Goal: Information Seeking & Learning: Learn about a topic

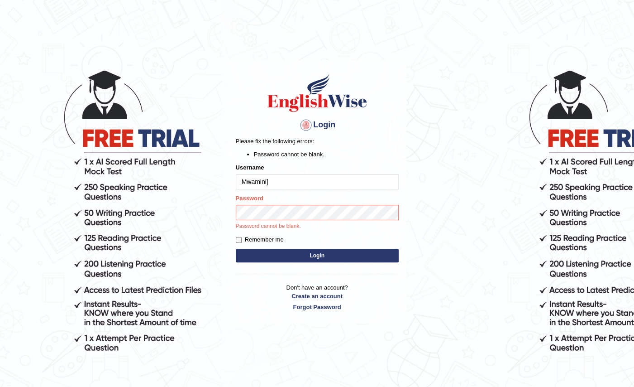
type input "Mwamini]"
click at [238, 239] on input "Remember me" at bounding box center [239, 240] width 6 height 6
checkbox input "true"
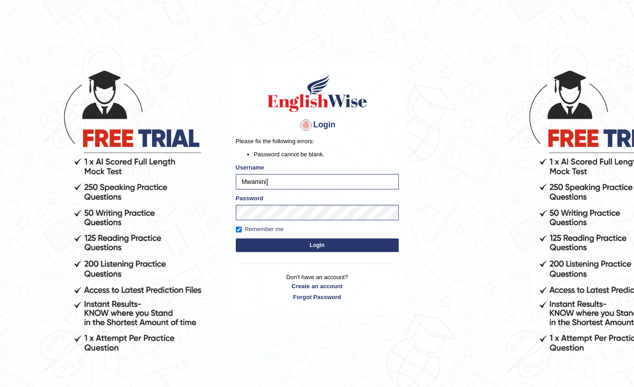
click at [309, 245] on button "Login" at bounding box center [317, 245] width 163 height 14
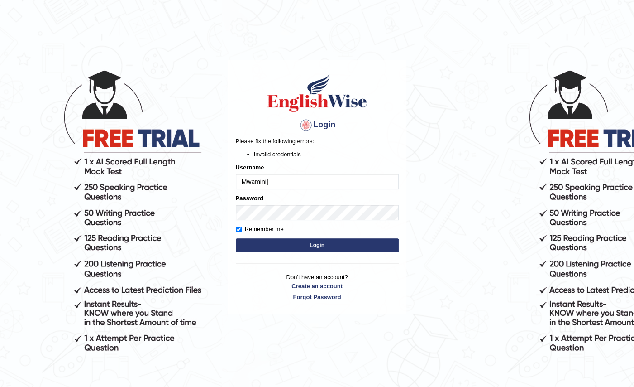
click at [284, 185] on input "Mwamini]" at bounding box center [317, 181] width 163 height 15
click at [281, 181] on input "Mwamini" at bounding box center [317, 181] width 163 height 15
type input "Mwamini"
click at [316, 243] on button "Login" at bounding box center [317, 245] width 163 height 14
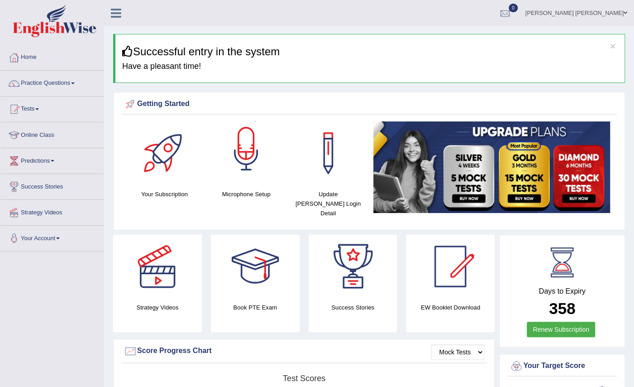
click at [261, 174] on div at bounding box center [246, 152] width 63 height 63
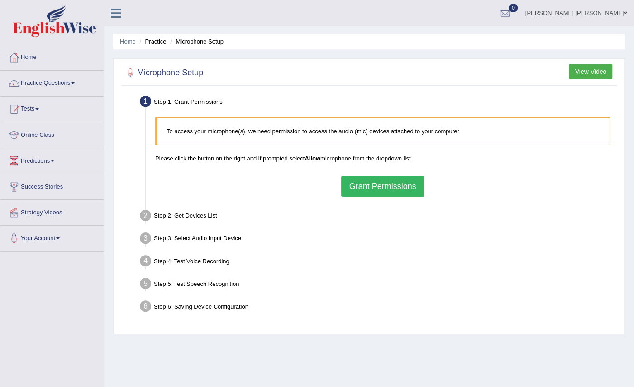
click at [377, 185] on button "Grant Permissions" at bounding box center [382, 186] width 82 height 21
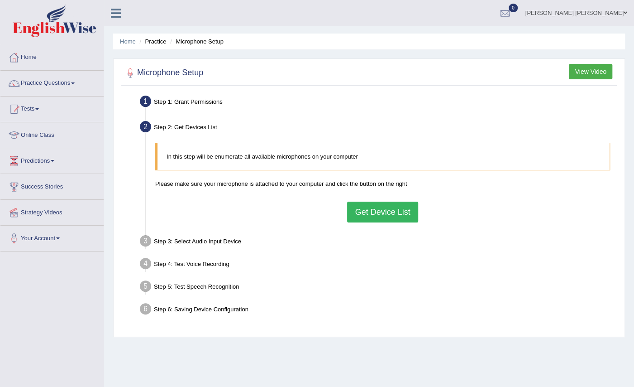
click at [366, 209] on button "Get Device List" at bounding box center [382, 212] width 71 height 21
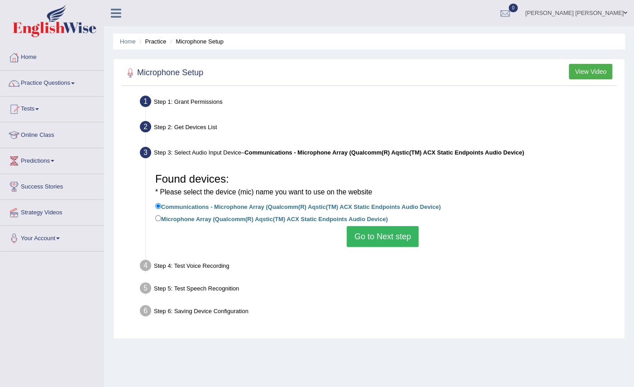
click at [378, 230] on button "Go to Next step" at bounding box center [383, 236] width 72 height 21
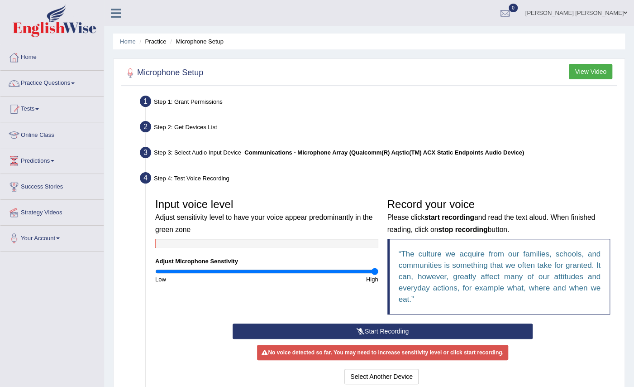
type input "2"
click at [375, 270] on input "range" at bounding box center [266, 271] width 223 height 7
click at [432, 329] on button "Start Recording" at bounding box center [383, 330] width 300 height 15
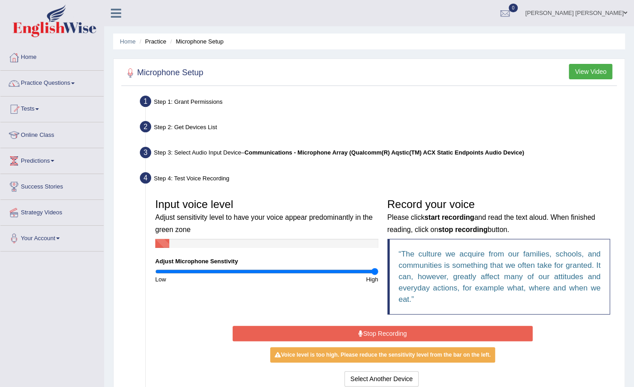
click at [417, 333] on button "Stop Recording" at bounding box center [383, 333] width 300 height 15
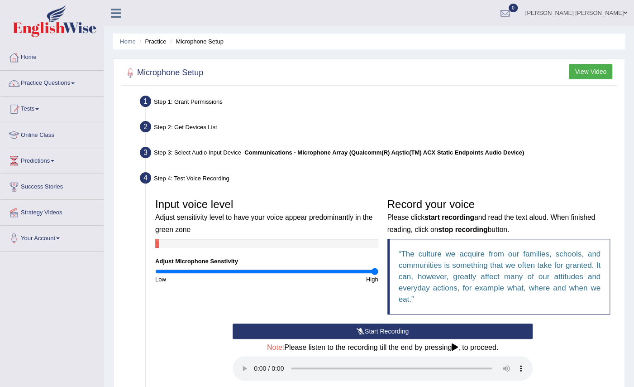
click at [206, 306] on div "Input voice level Adjust sensitivity level to have your voice appear predominan…" at bounding box center [383, 259] width 464 height 130
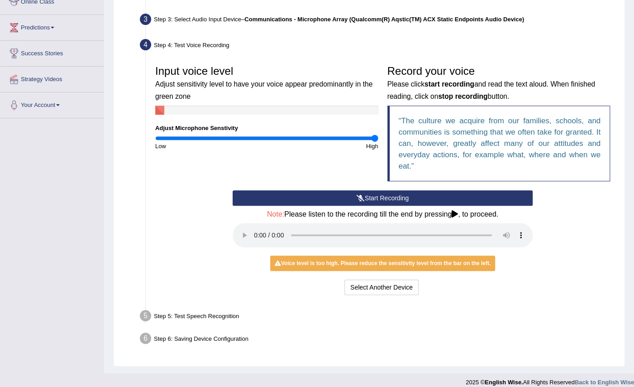
scroll to position [141, 0]
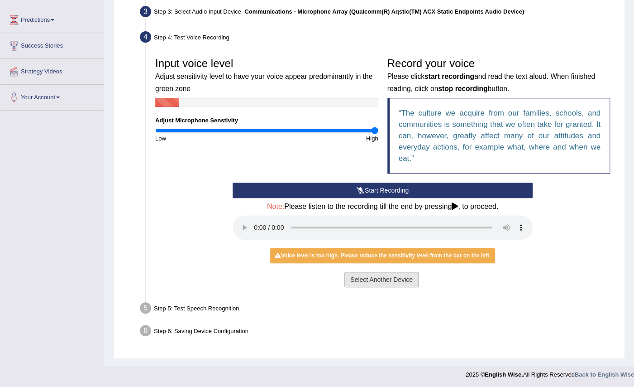
click at [389, 272] on button "Select Another Device" at bounding box center [382, 279] width 74 height 15
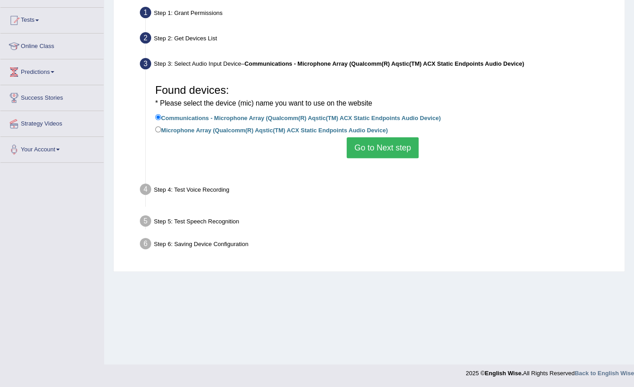
scroll to position [89, 0]
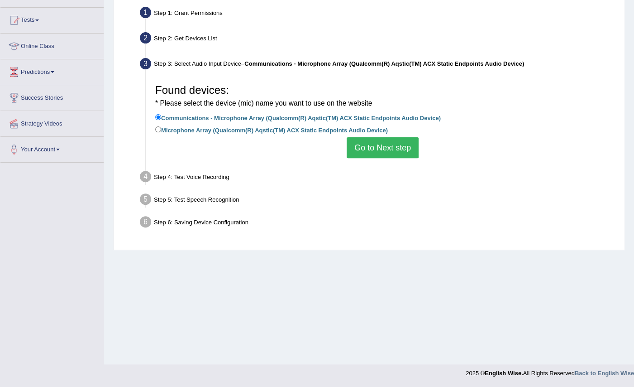
click at [368, 146] on button "Go to Next step" at bounding box center [383, 147] width 72 height 21
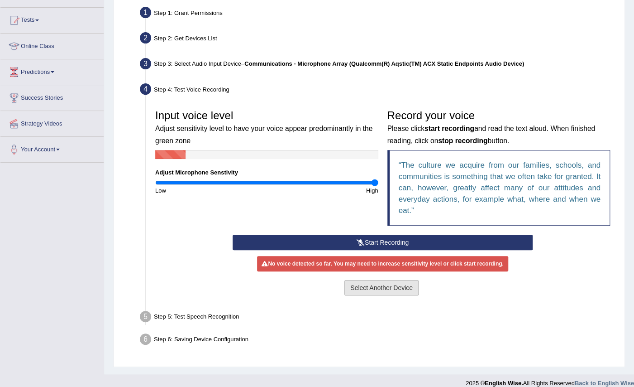
click at [370, 285] on button "Select Another Device" at bounding box center [382, 287] width 74 height 15
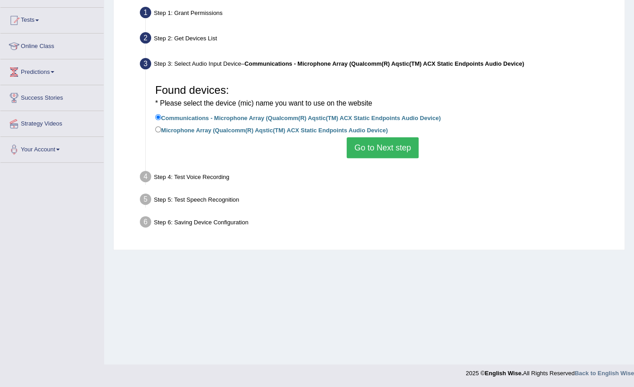
click at [384, 138] on button "Go to Next step" at bounding box center [383, 147] width 72 height 21
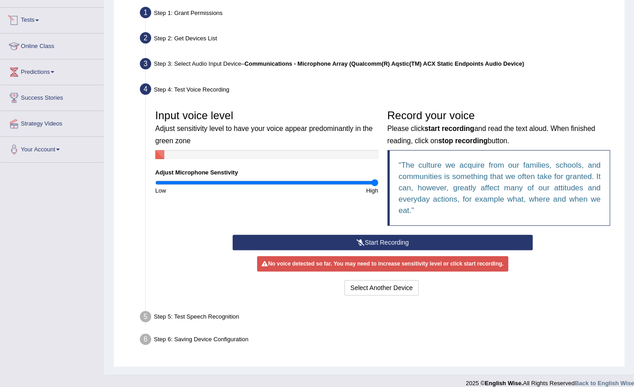
click at [68, 24] on link "Tests" at bounding box center [51, 19] width 103 height 23
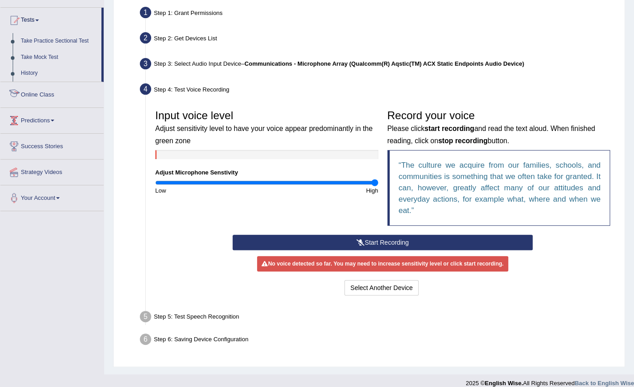
click at [55, 91] on link "Online Class" at bounding box center [51, 93] width 103 height 23
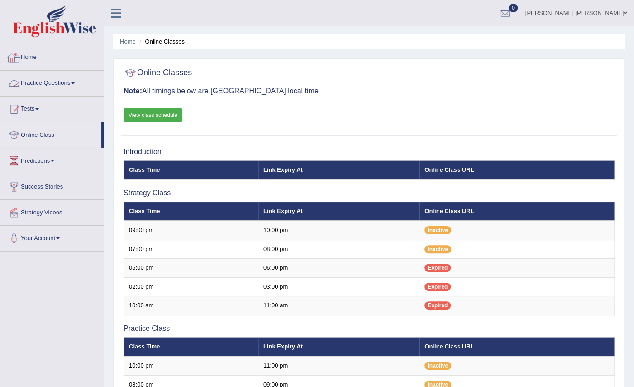
click at [39, 62] on link "Home" at bounding box center [51, 56] width 103 height 23
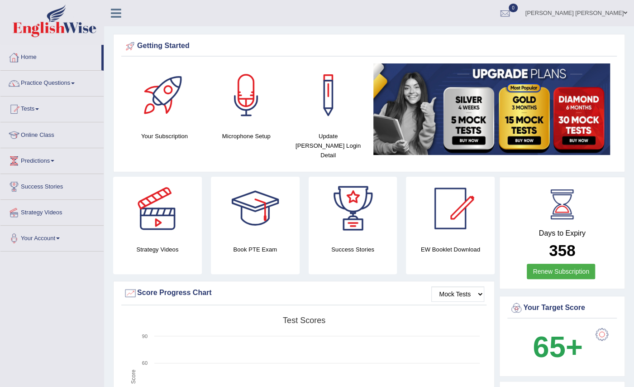
click at [111, 8] on icon at bounding box center [116, 13] width 10 height 12
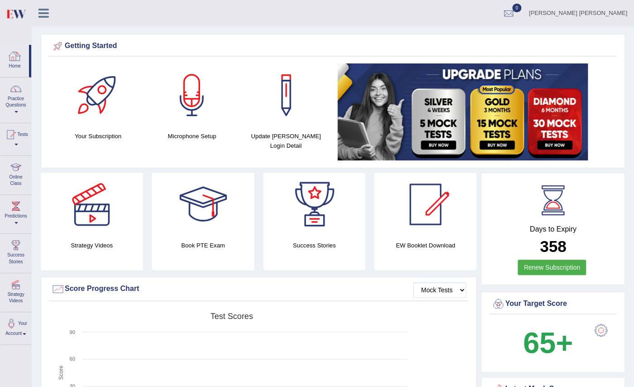
click at [12, 62] on div at bounding box center [15, 56] width 14 height 14
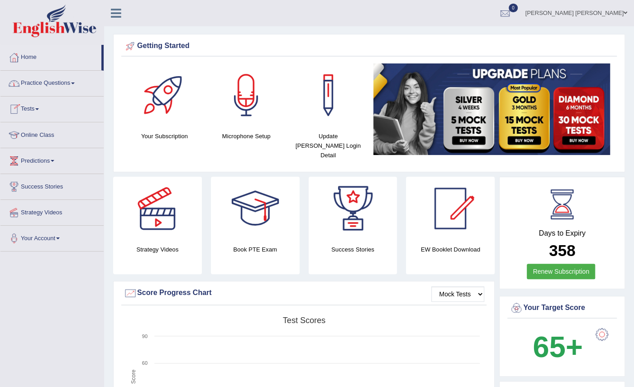
click at [38, 129] on link "Online Class" at bounding box center [51, 133] width 103 height 23
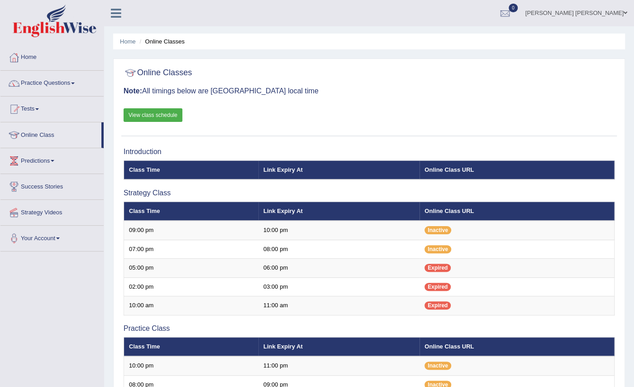
click at [152, 117] on link "View class schedule" at bounding box center [153, 115] width 59 height 14
